Goal: Find specific page/section: Find specific page/section

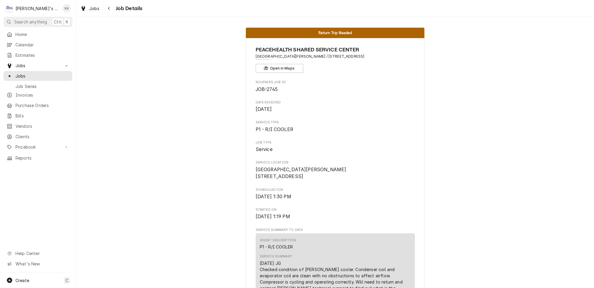
scroll to position [189, 0]
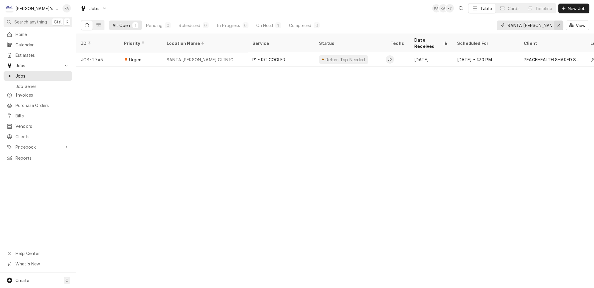
click at [560, 25] on icon "Erase input" at bounding box center [558, 25] width 3 height 4
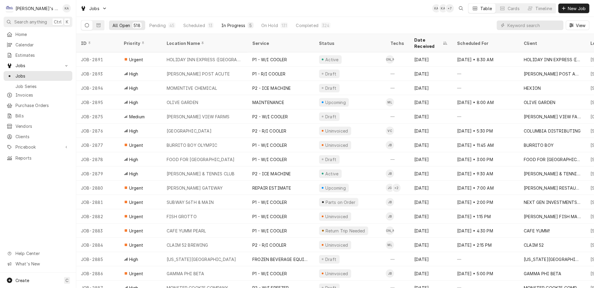
click at [228, 24] on div "In Progress" at bounding box center [233, 25] width 24 height 6
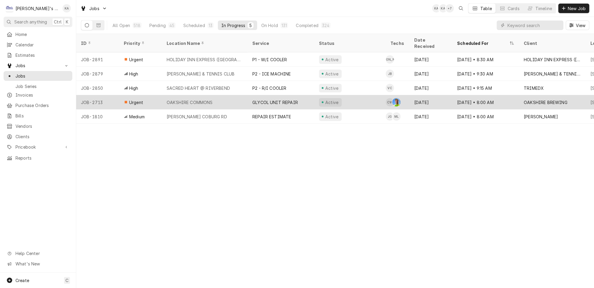
click at [289, 99] on div "GLYCOL UNIT REPAIR" at bounding box center [275, 102] width 46 height 6
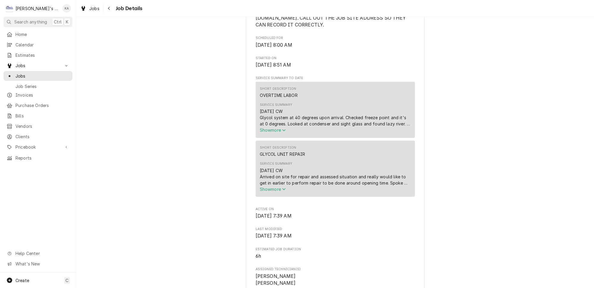
scroll to position [189, 0]
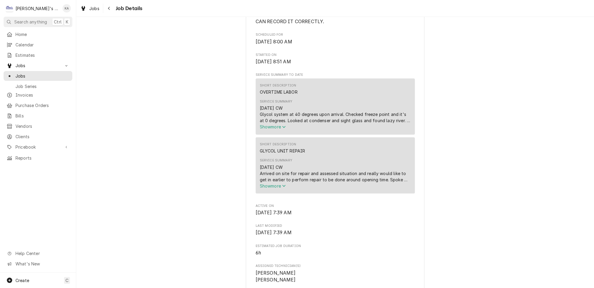
click at [275, 189] on span "Show more" at bounding box center [273, 186] width 26 height 5
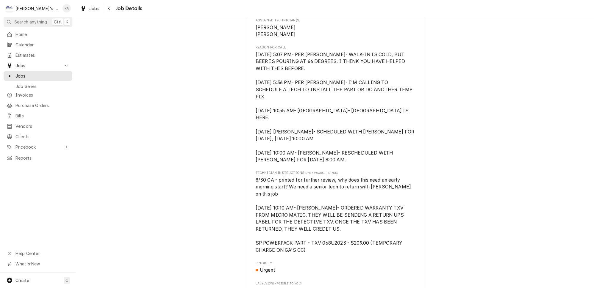
scroll to position [460, 0]
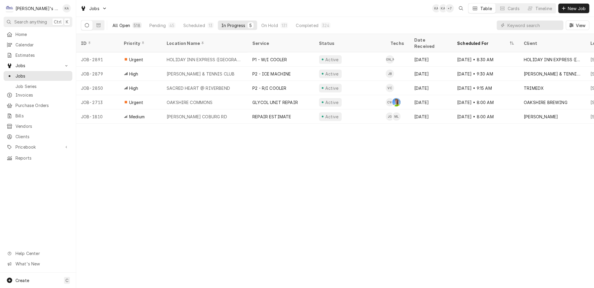
click at [116, 23] on div "All Open" at bounding box center [121, 25] width 18 height 6
